Goal: Information Seeking & Learning: Find specific fact

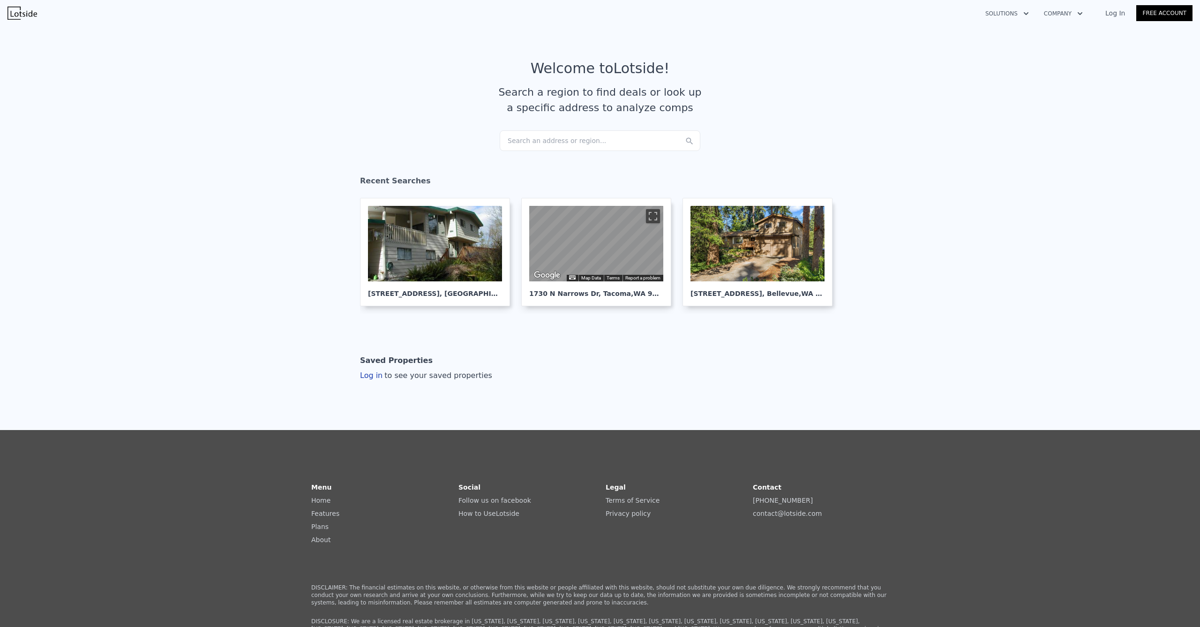
click at [578, 141] on div "Search an address or region..." at bounding box center [600, 140] width 201 height 21
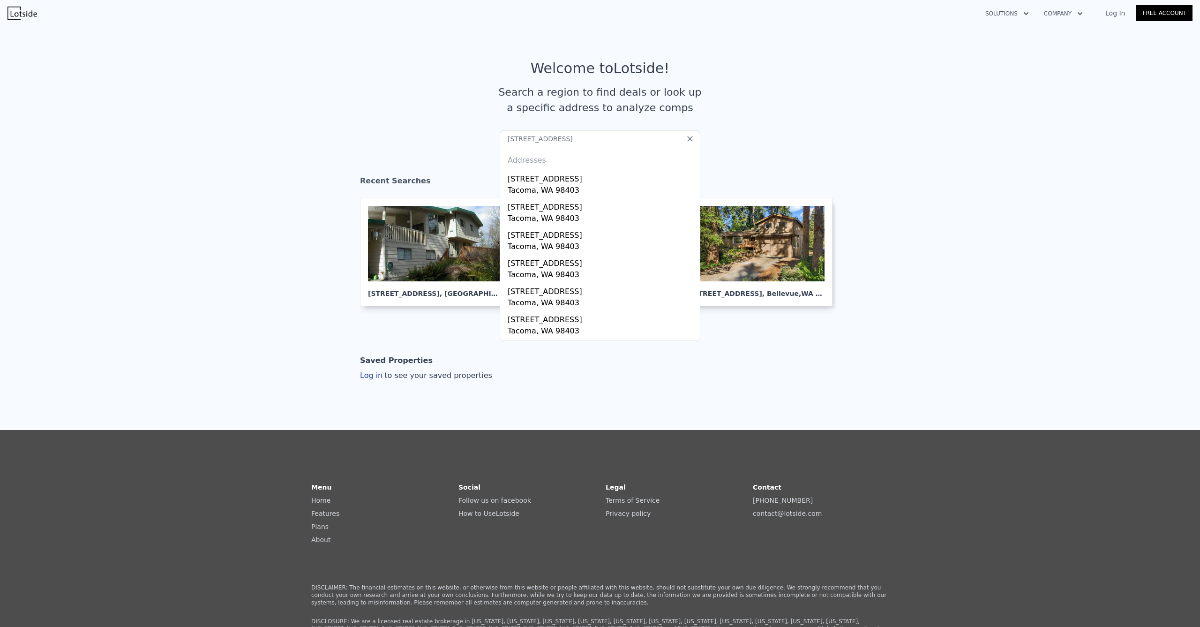
type input "516 Lafayette St S, Tacoma"
click at [688, 139] on icon at bounding box center [690, 138] width 9 height 9
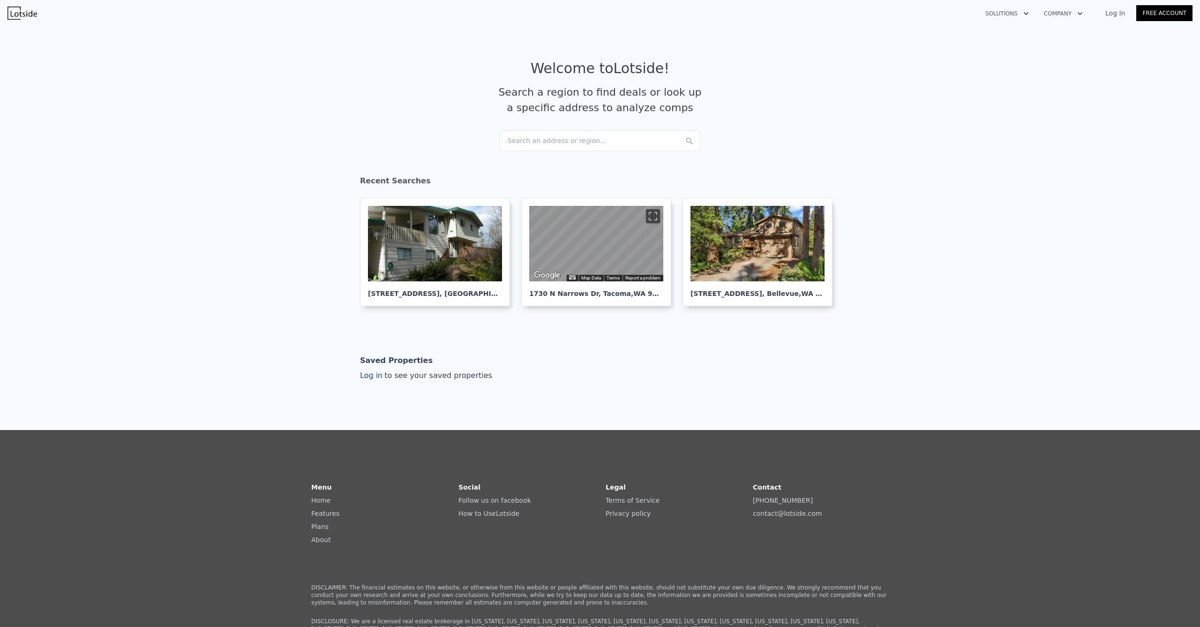
click at [776, 134] on section "Welcome to Lotside ! Search a region to find deals or look up a specific addres…" at bounding box center [600, 95] width 1200 height 145
click at [823, 0] on nav "Solutions Company Open main menu Log In Free Account" at bounding box center [600, 13] width 1200 height 26
click at [604, 144] on div "Search an address or region..." at bounding box center [600, 140] width 201 height 21
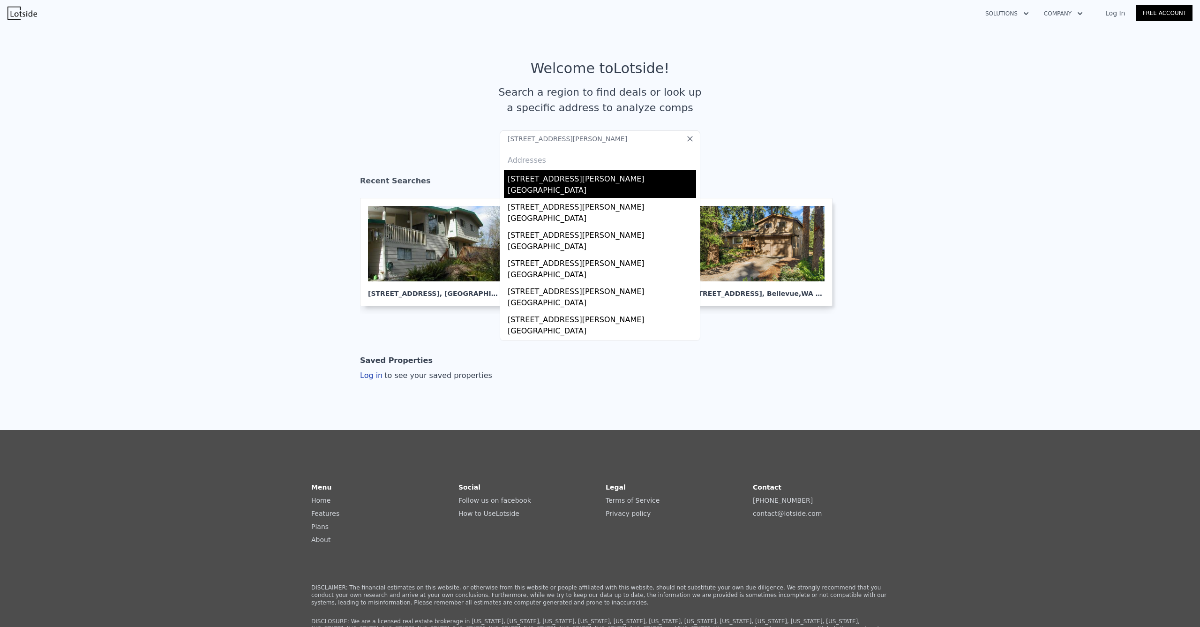
type input "[STREET_ADDRESS][PERSON_NAME]"
click at [573, 175] on div "[STREET_ADDRESS][PERSON_NAME]" at bounding box center [602, 177] width 189 height 15
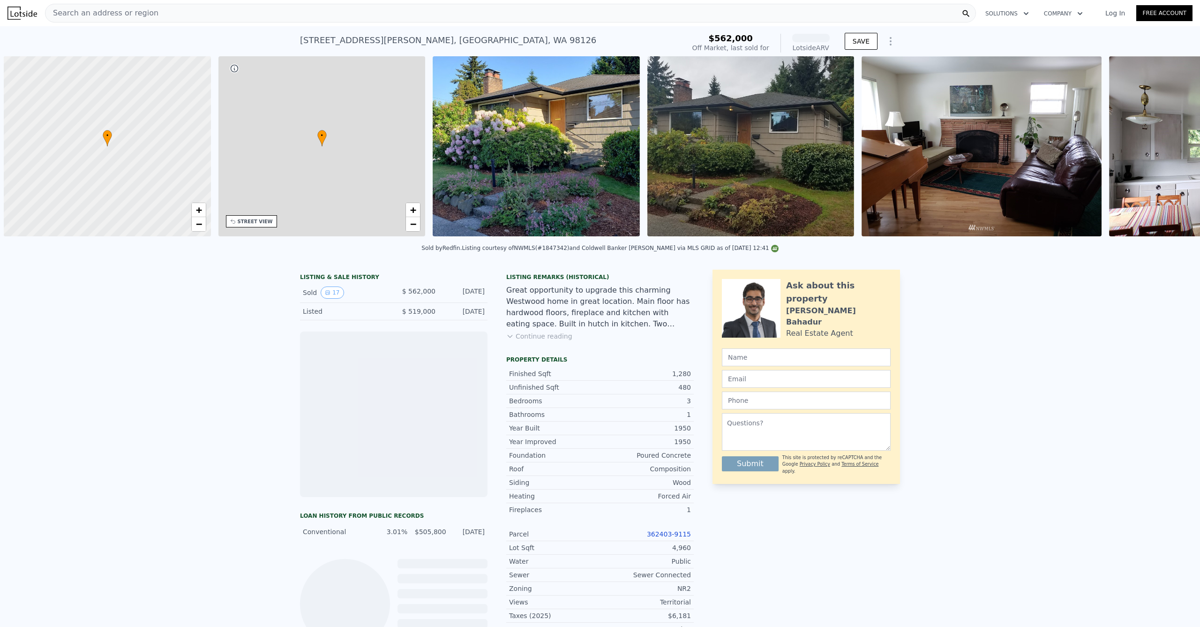
scroll to position [0, 4]
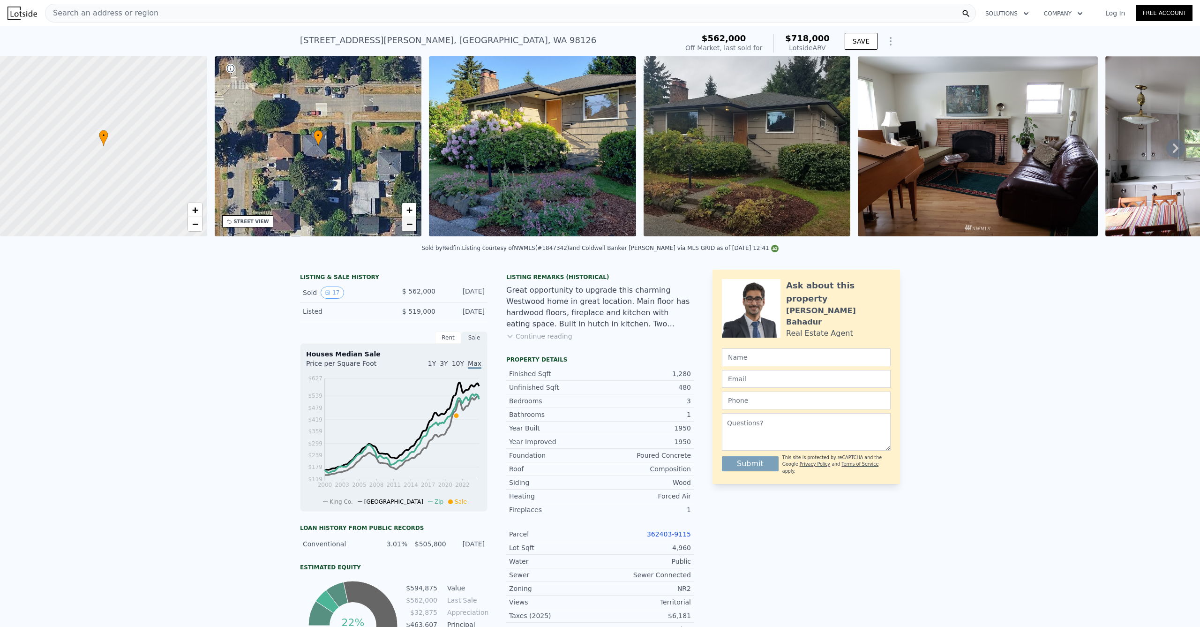
click at [413, 220] on link "−" at bounding box center [409, 224] width 14 height 14
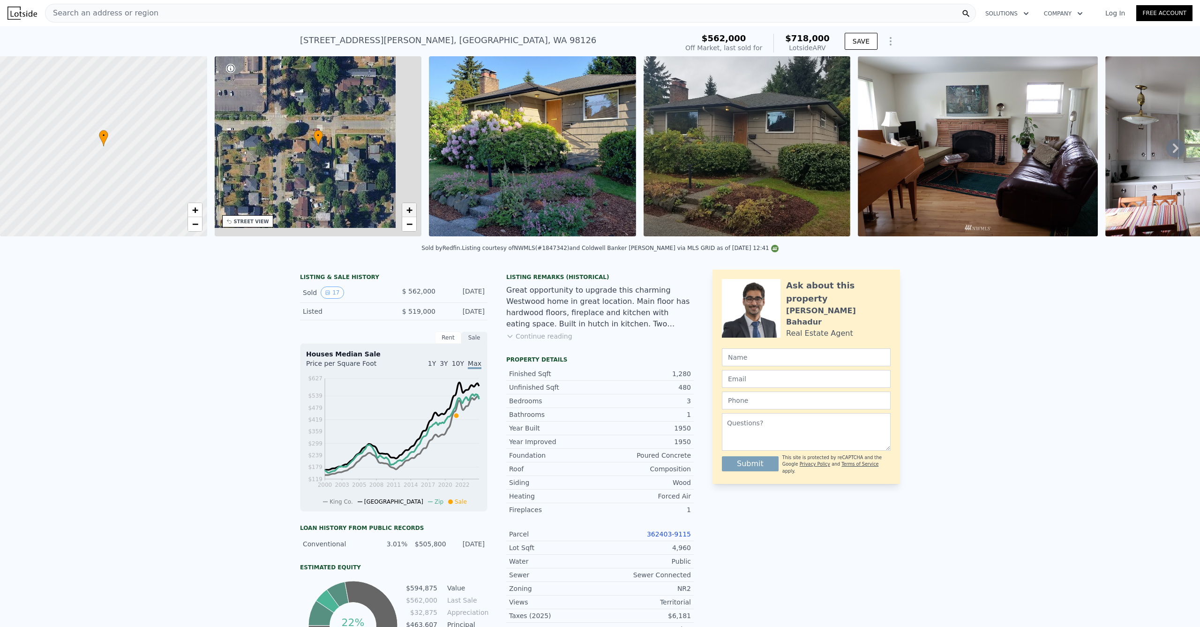
click at [410, 212] on span "+" at bounding box center [410, 210] width 6 height 12
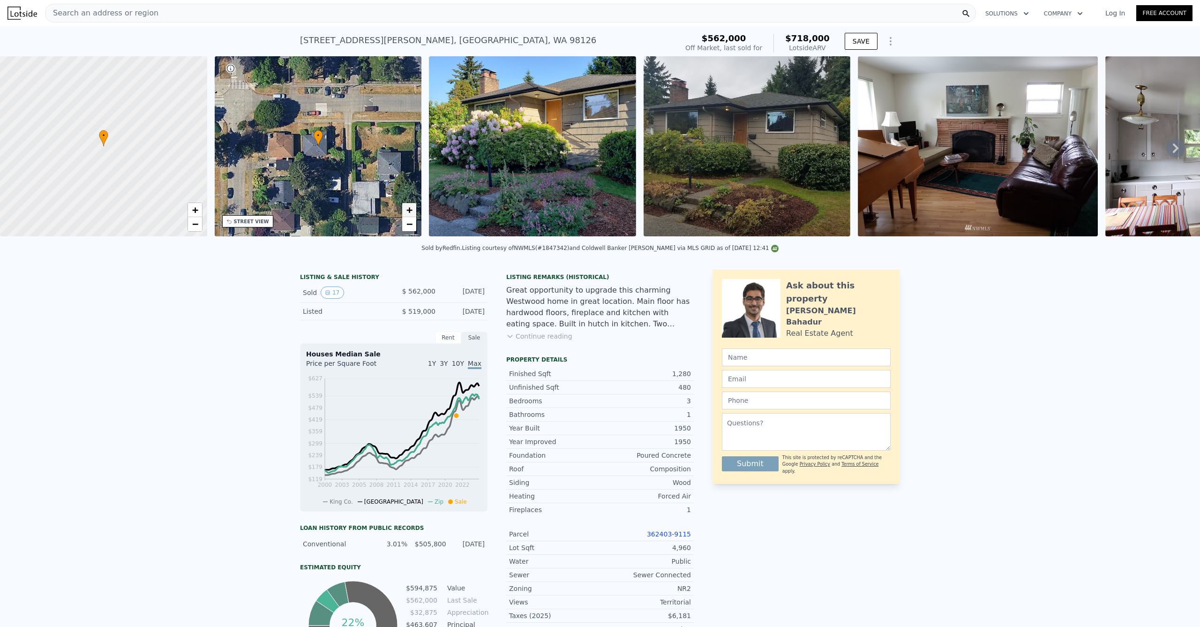
click at [409, 212] on span "+" at bounding box center [410, 210] width 6 height 12
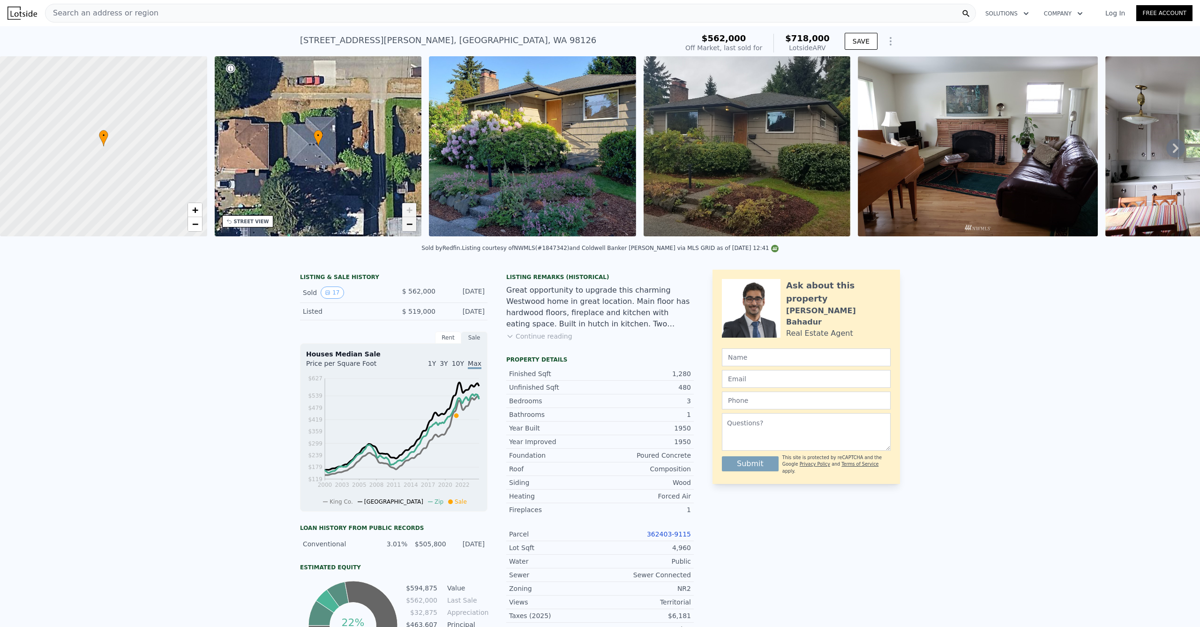
click at [408, 224] on span "−" at bounding box center [410, 224] width 6 height 12
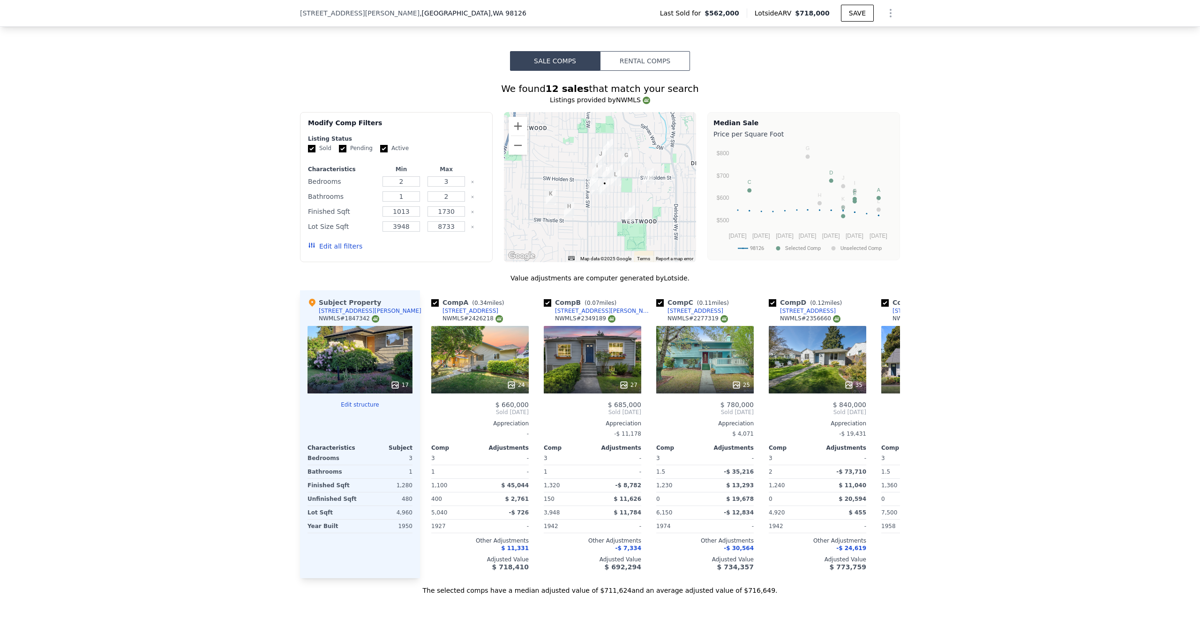
scroll to position [1379, 0]
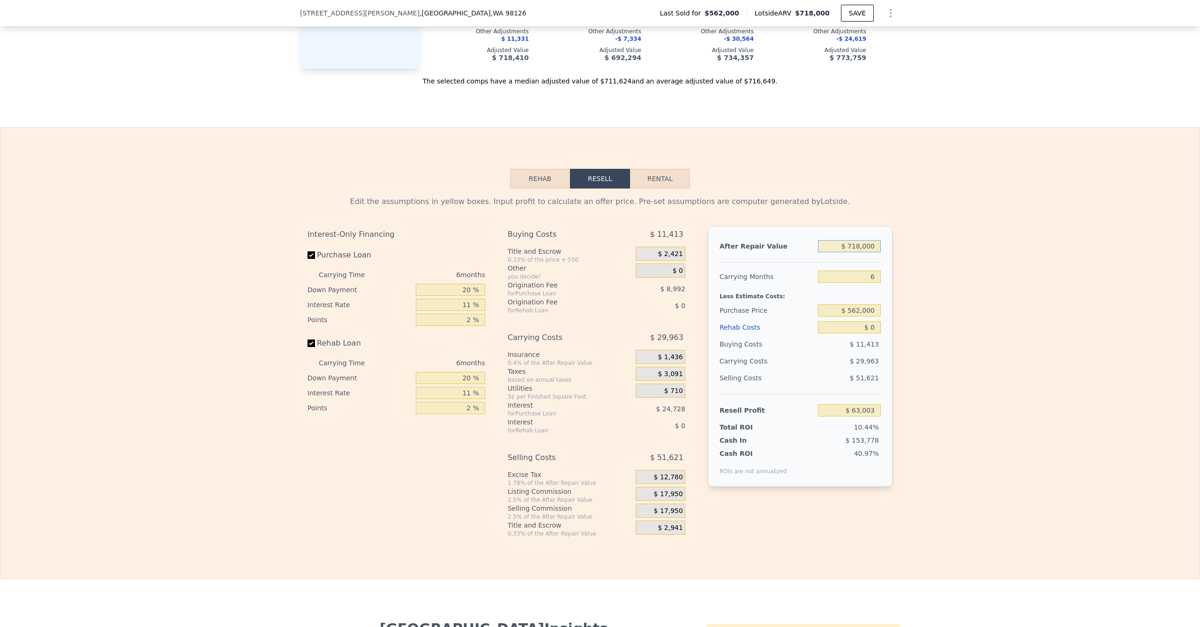
click at [862, 252] on input "$ 718,000" at bounding box center [849, 246] width 63 height 12
type input "$ 80"
type input "-$ 602,415"
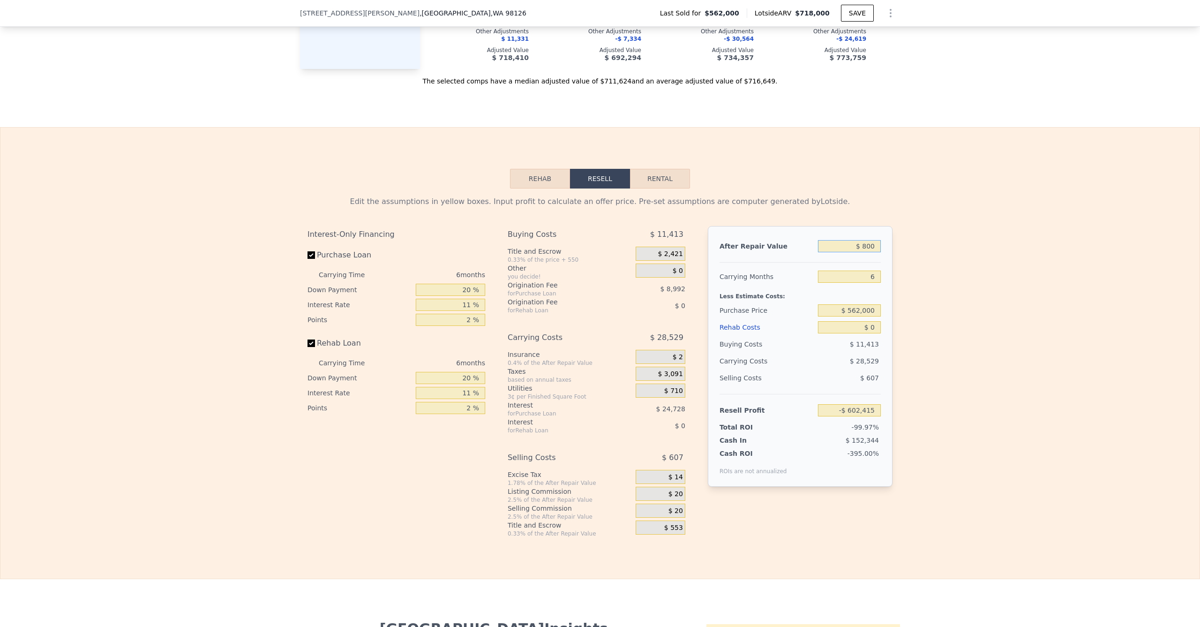
type input "$ 8,000"
type input "-$ 595,075"
type input "$ 80,000"
type input "-$ 528,340"
type input "$ 800,000"
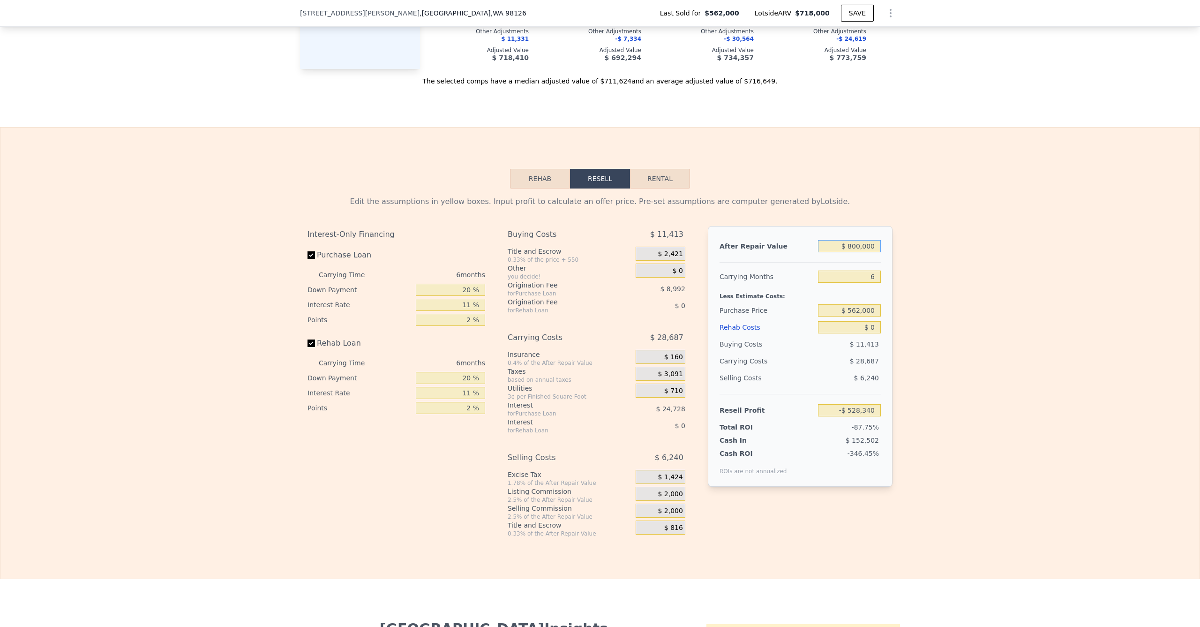
type input "$ 139,006"
click at [858, 317] on input "$ 562,000" at bounding box center [849, 310] width 63 height 12
drag, startPoint x: 855, startPoint y: 326, endPoint x: 828, endPoint y: 324, distance: 27.3
click at [827, 317] on input "$ 562,000" at bounding box center [849, 310] width 63 height 12
click at [854, 317] on input "$ 5,562,000" at bounding box center [849, 310] width 63 height 12
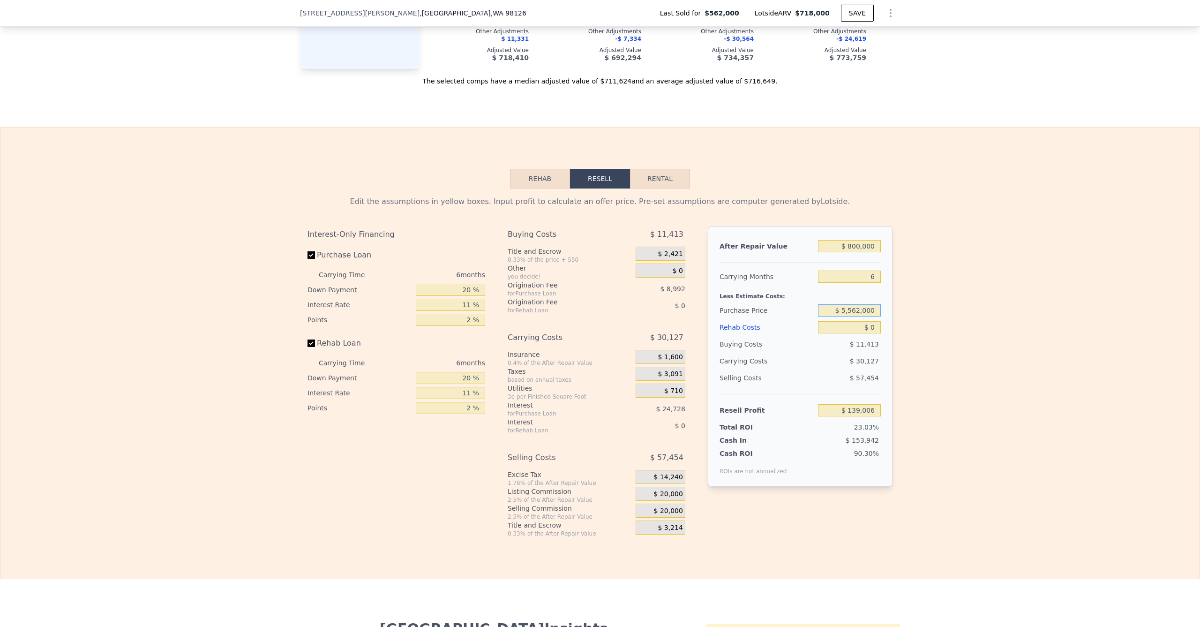
click at [854, 317] on input "$ 5,562,000" at bounding box center [849, 310] width 63 height 12
type input "$ 655,000"
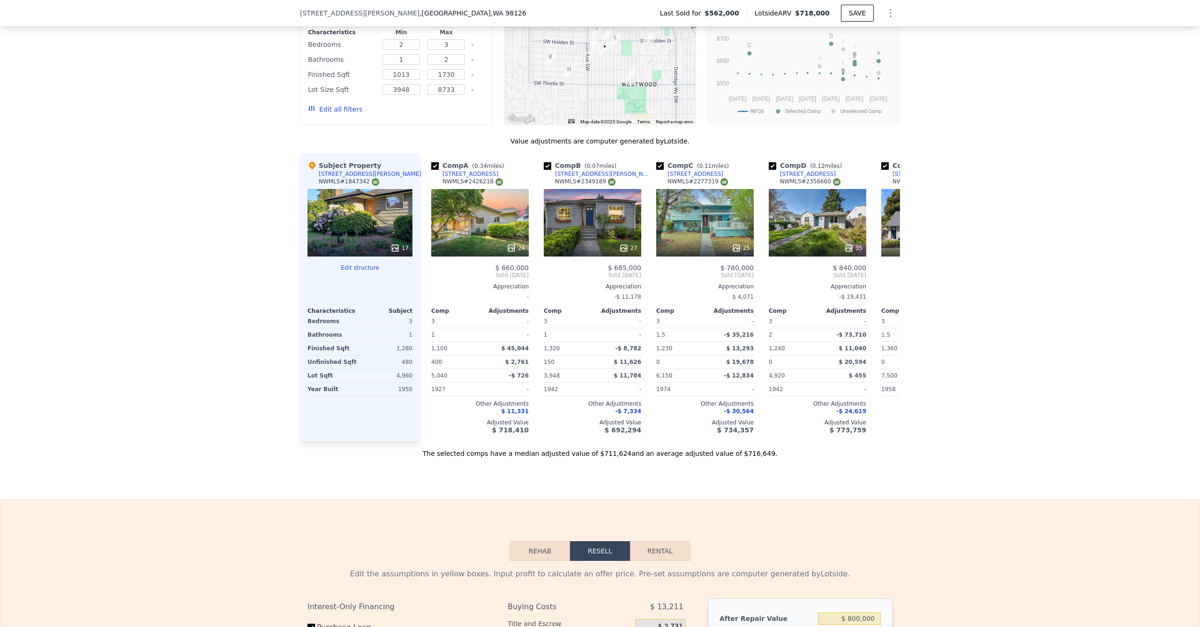
click at [964, 331] on div "We found 12 sales that match your search Listings provided by NWMLS Filters Map…" at bounding box center [600, 196] width 1200 height 524
type input "$ 40,116"
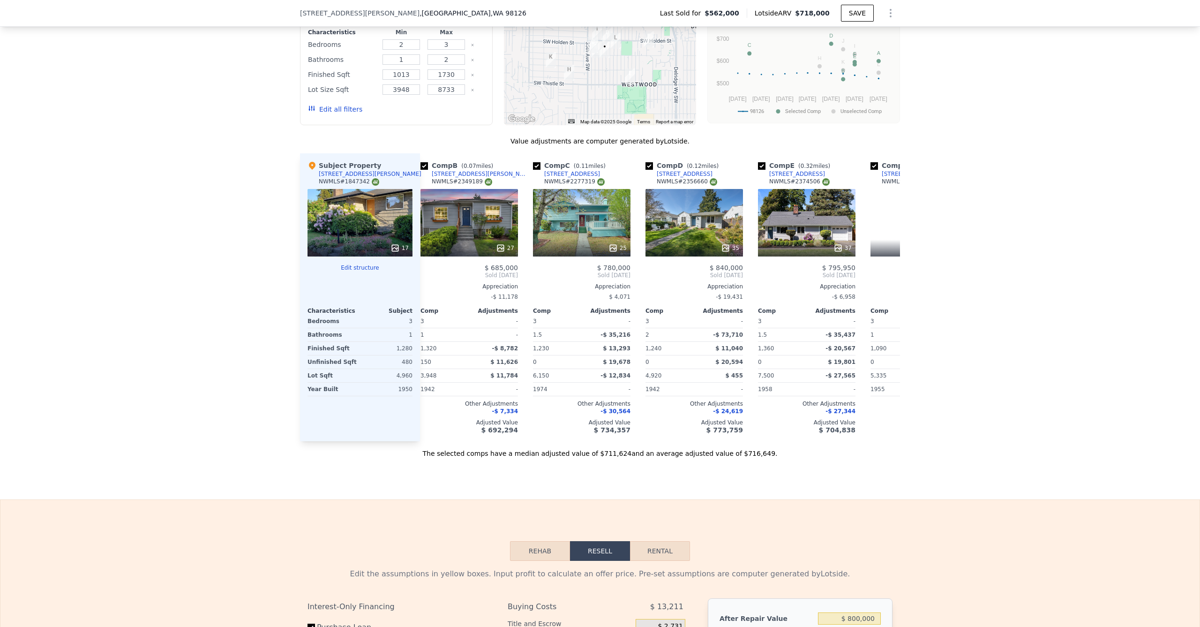
scroll to position [0, 0]
